Goal: Task Accomplishment & Management: Use online tool/utility

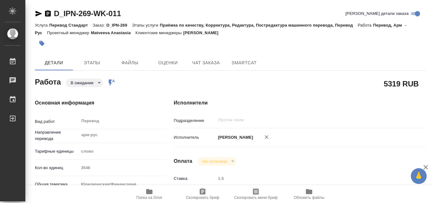
type textarea "x"
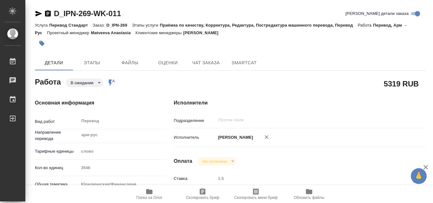
type textarea "x"
